Goal: Transaction & Acquisition: Obtain resource

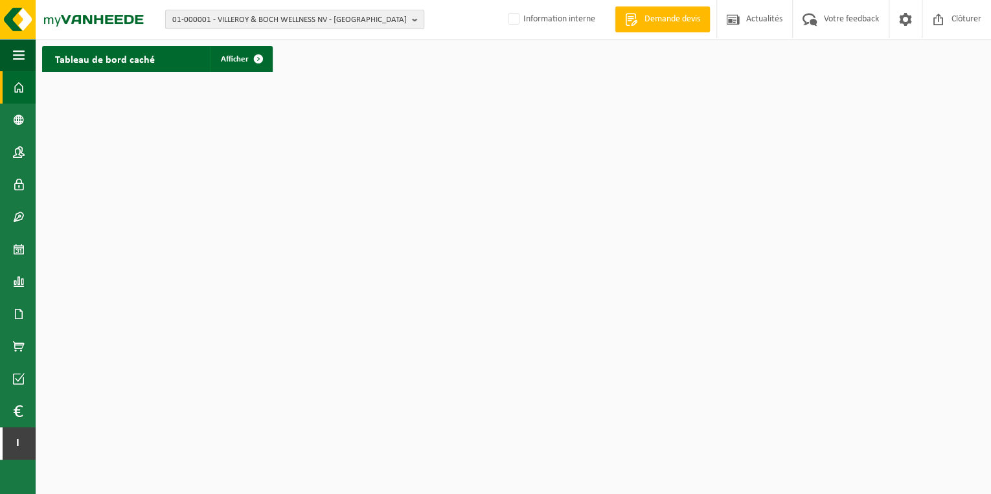
click at [417, 16] on b "button" at bounding box center [418, 19] width 12 height 18
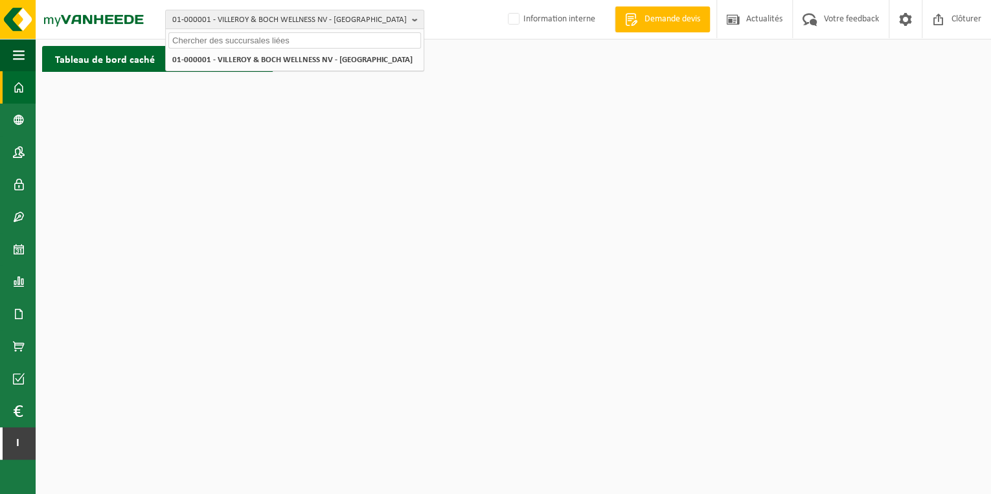
click at [357, 39] on input "text" at bounding box center [294, 40] width 252 height 16
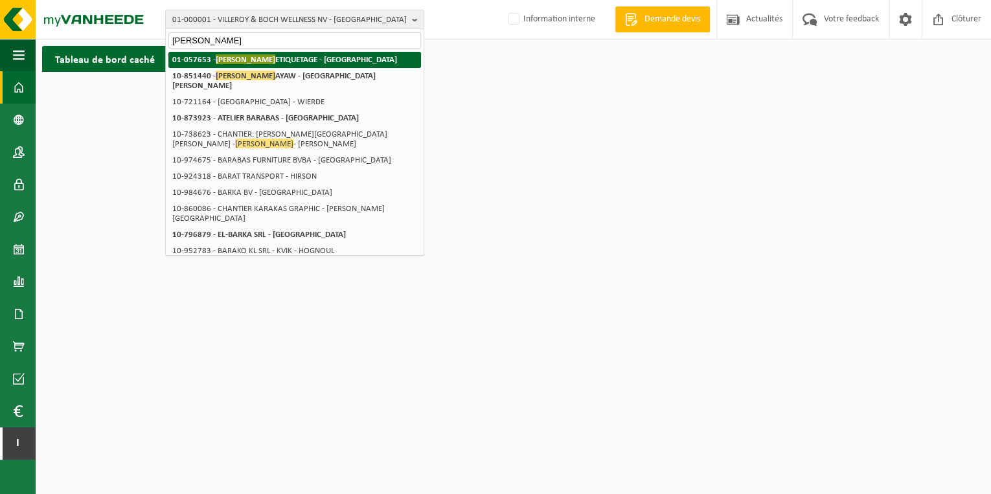
type input "[PERSON_NAME]"
click at [299, 54] on strong "01-057653 - [PERSON_NAME] ETIQUETAGE - [GEOGRAPHIC_DATA]" at bounding box center [284, 59] width 225 height 10
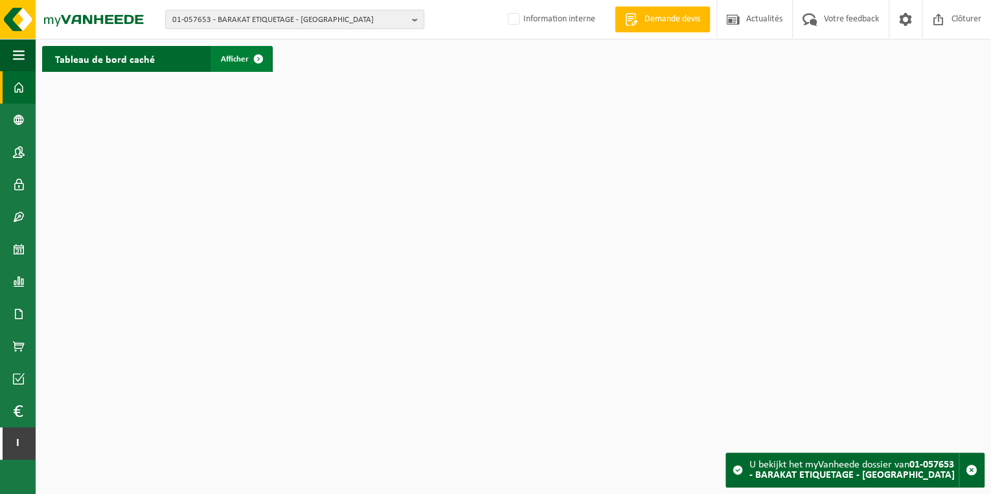
click at [233, 56] on span "Afficher" at bounding box center [235, 59] width 28 height 8
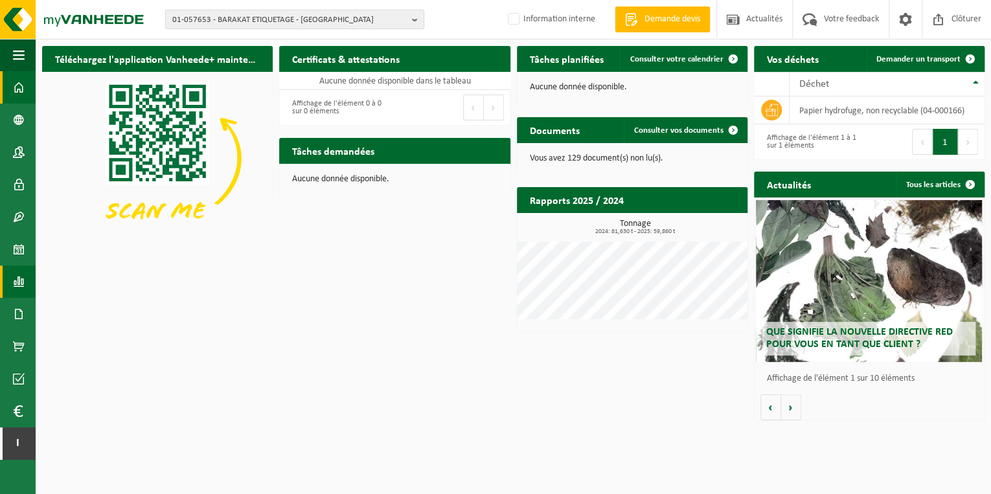
click at [24, 271] on span at bounding box center [19, 281] width 12 height 32
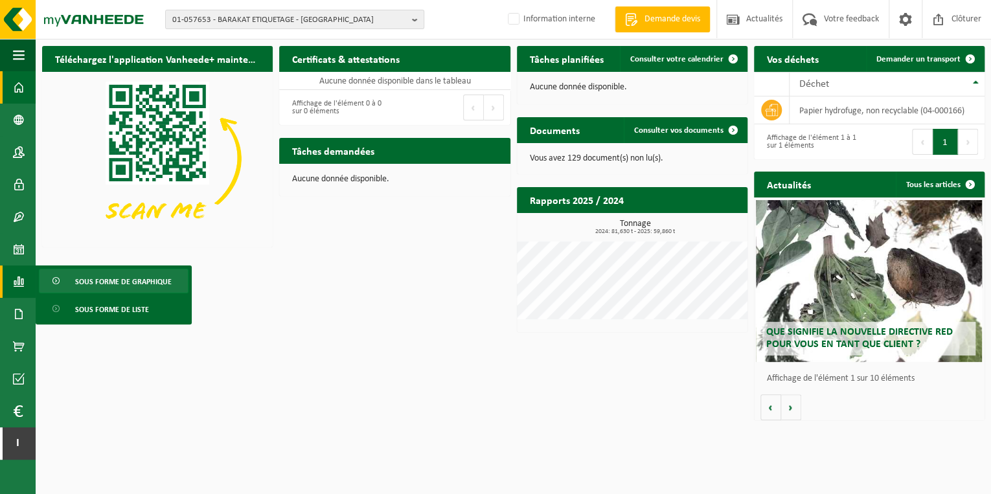
click at [145, 278] on span "Sous forme de graphique" at bounding box center [123, 281] width 96 height 25
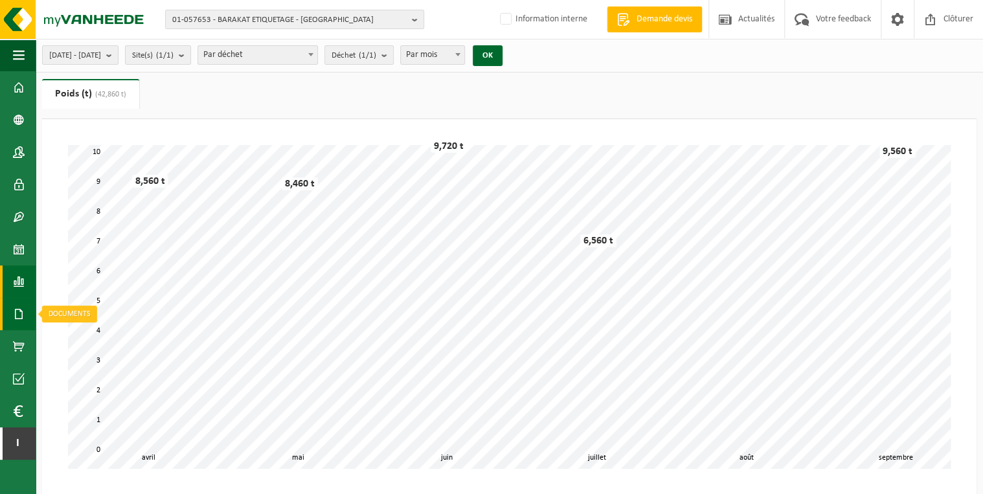
click at [18, 311] on span at bounding box center [19, 314] width 12 height 32
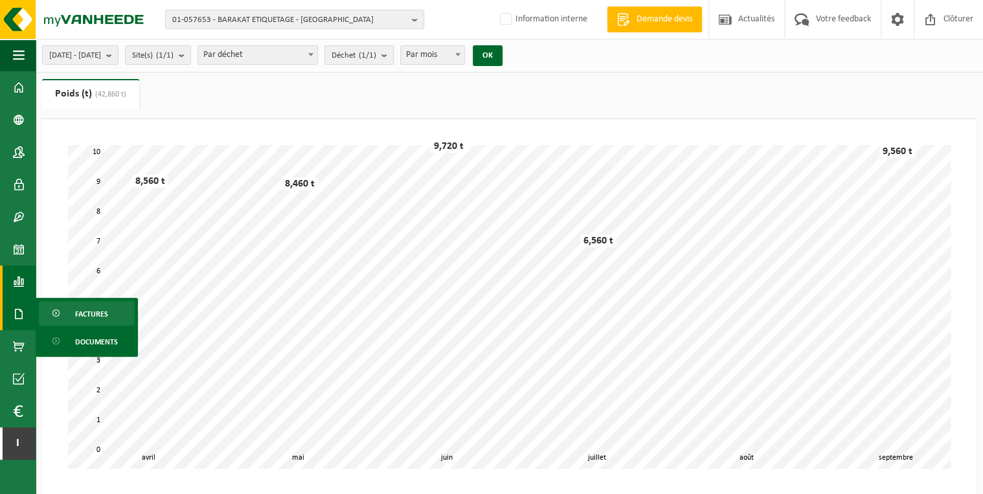
click at [93, 313] on span "Factures" at bounding box center [91, 314] width 33 height 25
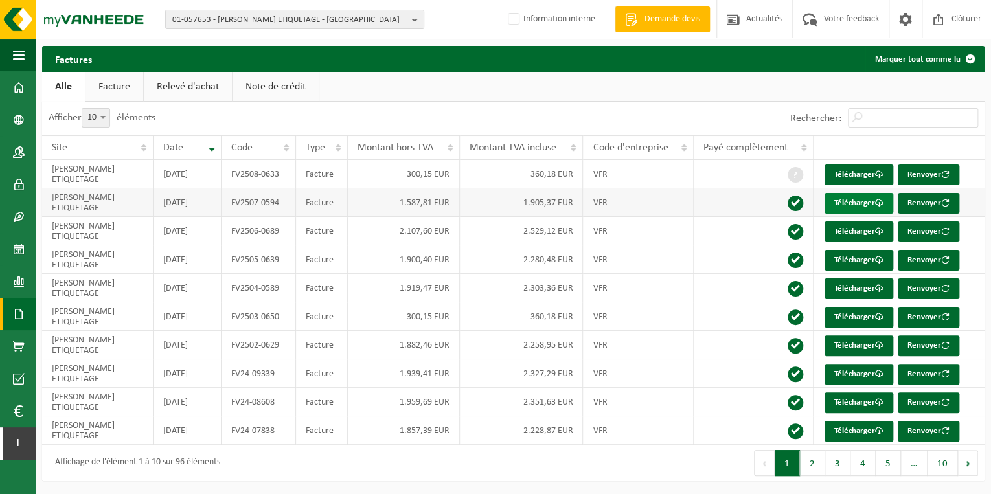
click at [851, 199] on link "Télécharger" at bounding box center [858, 203] width 69 height 21
click at [16, 153] on span at bounding box center [19, 152] width 12 height 32
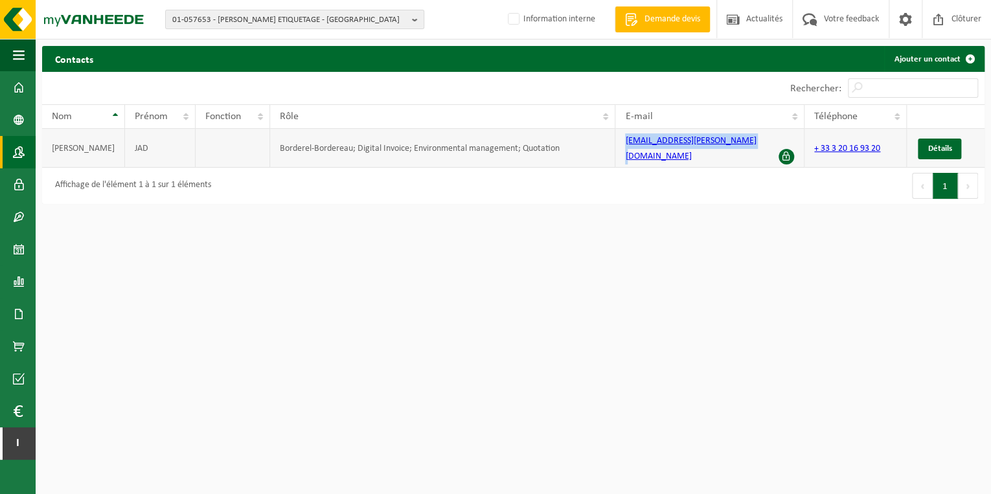
drag, startPoint x: 613, startPoint y: 144, endPoint x: 741, endPoint y: 148, distance: 127.6
click at [741, 148] on td "compta@barakat-etiquetage.com" at bounding box center [709, 148] width 189 height 39
drag, startPoint x: 741, startPoint y: 148, endPoint x: 715, endPoint y: 140, distance: 27.0
copy link "compta@barakat-etiquetage.com"
